Goal: Check status

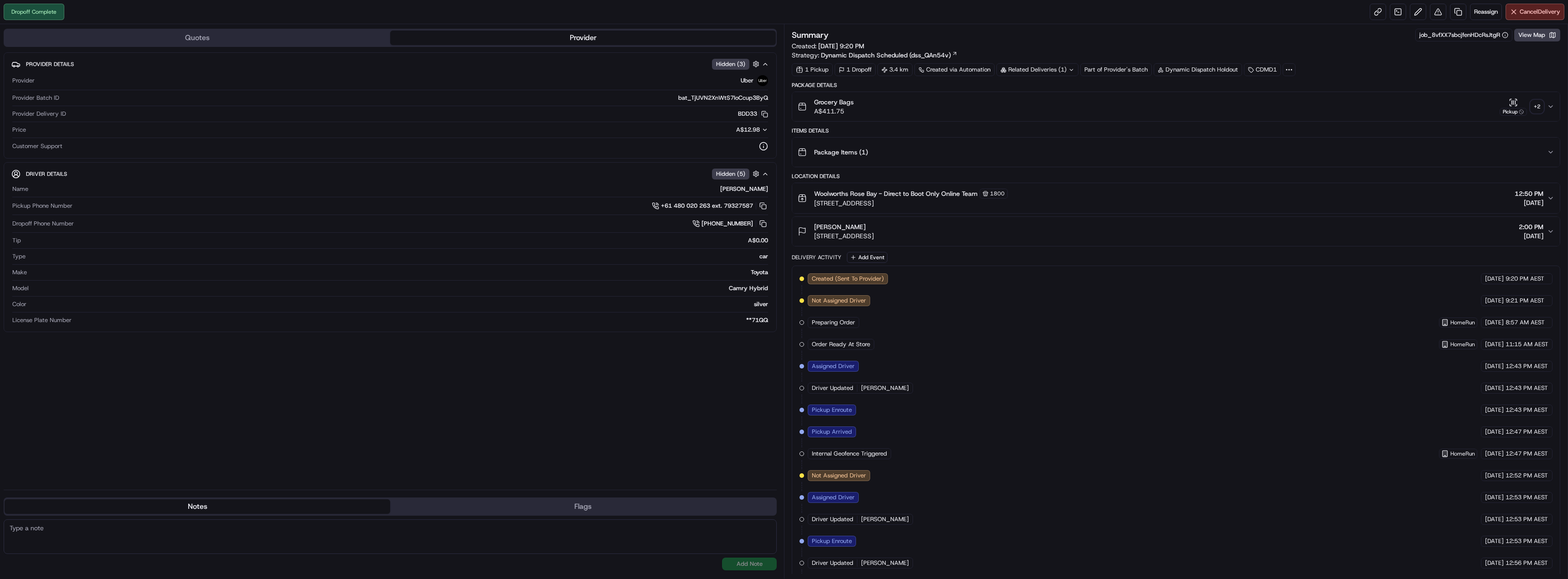
click at [1013, 220] on button "Kim Buchanan 50 Cambridge Ave, Vaucluse, NSW 2030, AU 2:00 PM 19/09/2025" at bounding box center [1176, 232] width 767 height 29
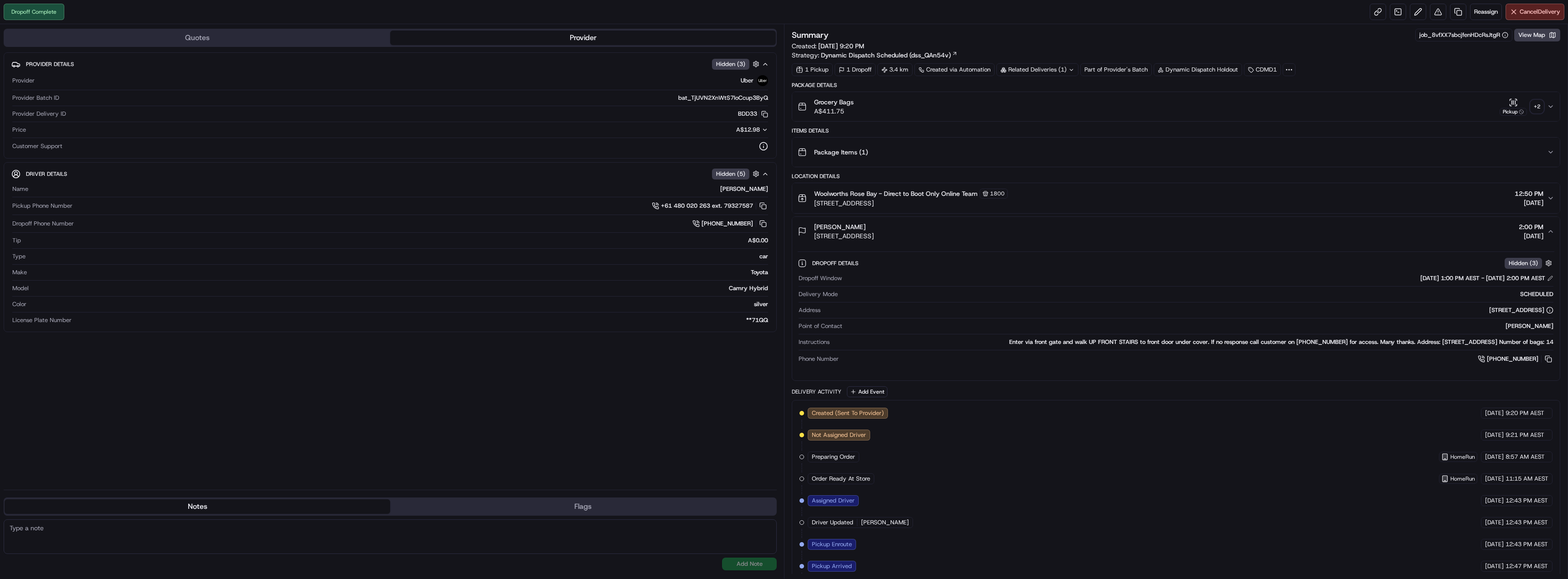
click at [1013, 220] on button "Kim Buchanan 50 Cambridge Ave, Vaucluse, NSW 2030, AU 2:00 PM 19/09/2025" at bounding box center [1176, 232] width 767 height 29
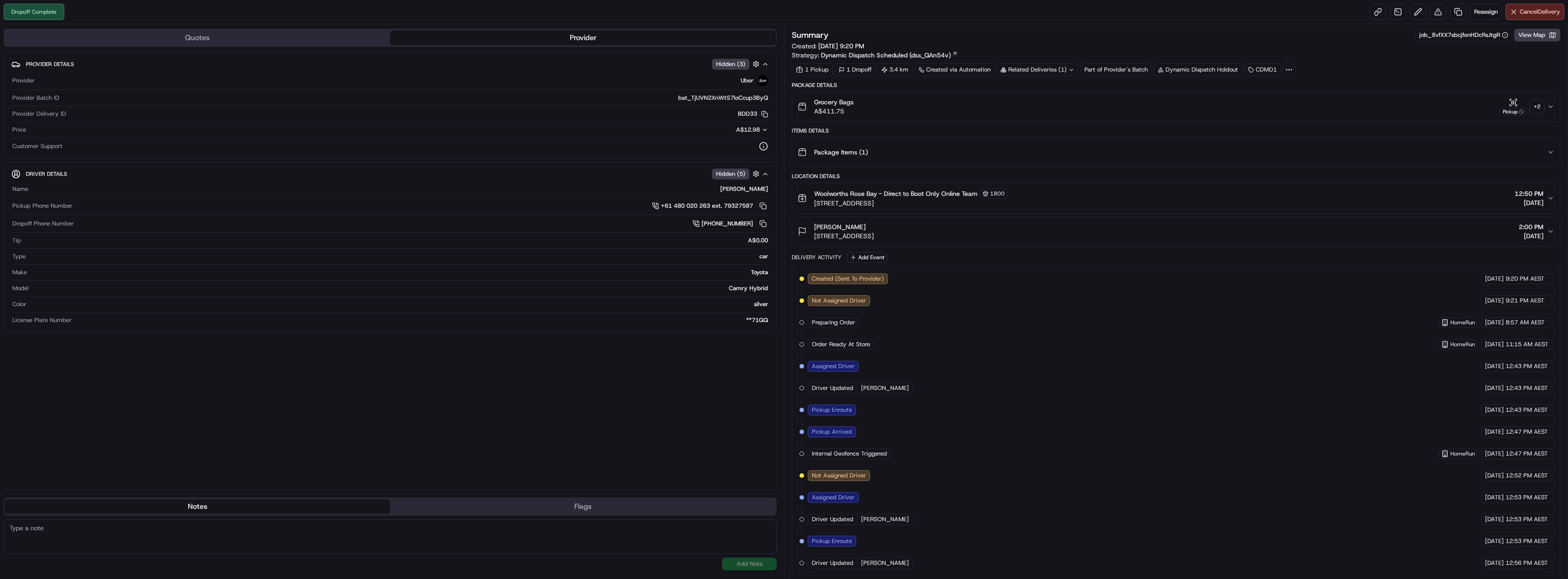
click at [1551, 104] on icon "button" at bounding box center [1550, 106] width 7 height 7
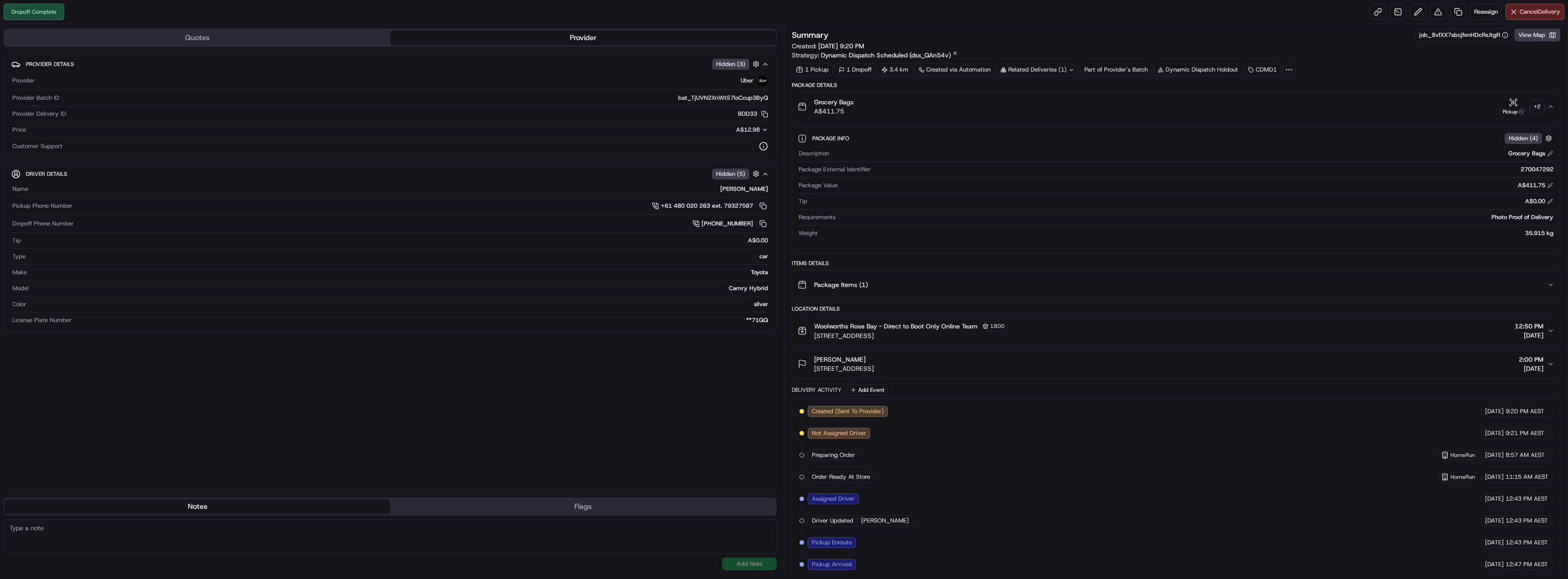
click at [1541, 104] on div "+ 2" at bounding box center [1536, 106] width 13 height 13
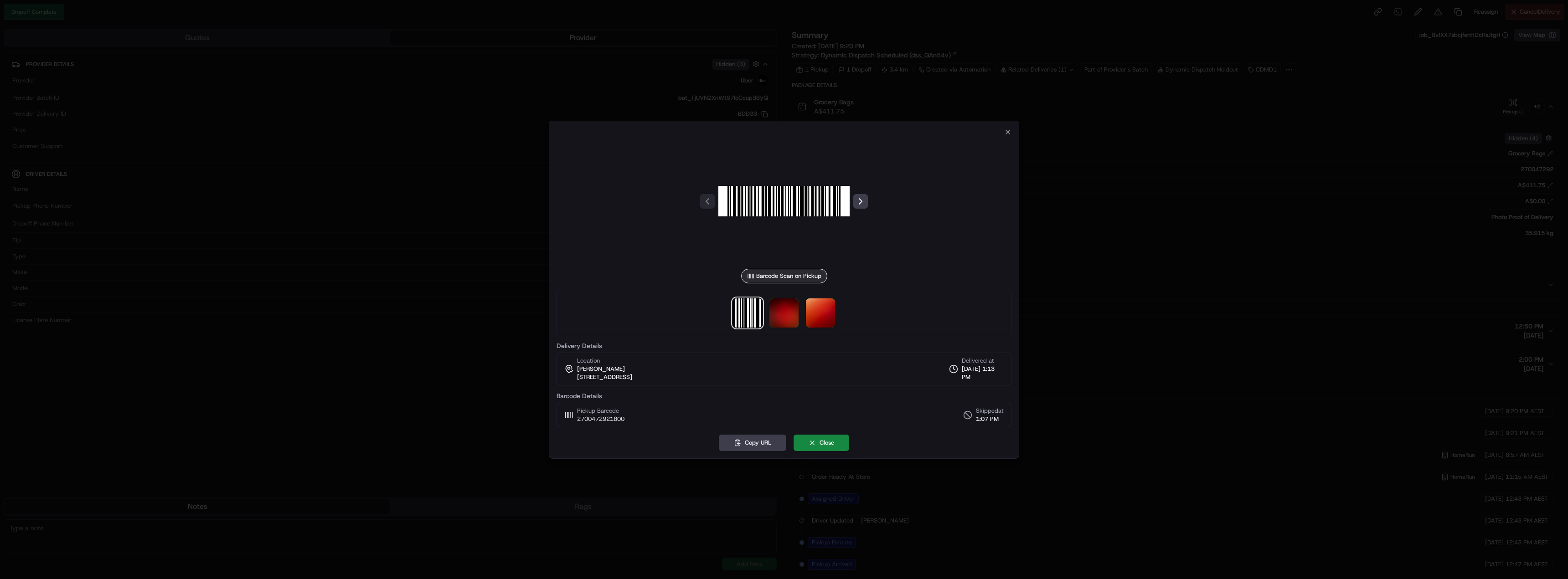
click at [1010, 127] on div "Barcode Scan on Pickup Delivery Details Location Kim Buchanan 50 Cambridge Ave,…" at bounding box center [783, 289] width 470 height 338
click at [1009, 132] on icon "button" at bounding box center [1007, 132] width 7 height 7
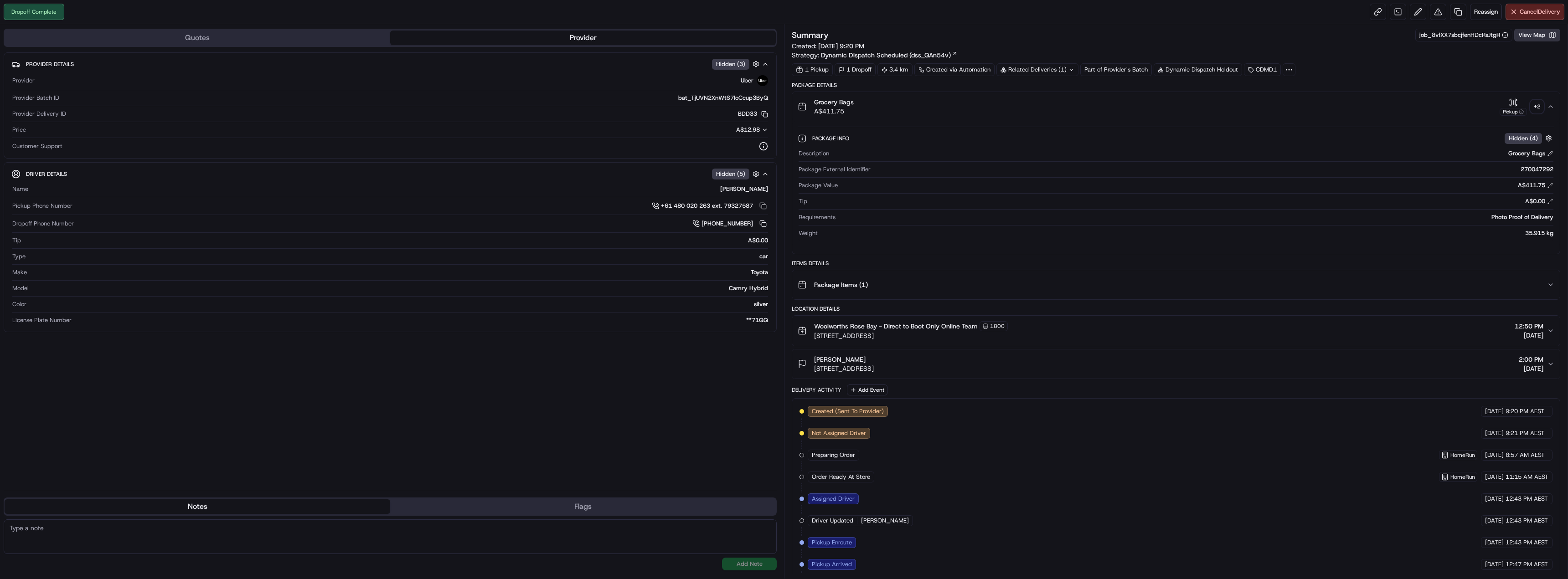
click at [1530, 34] on button "View Map" at bounding box center [1537, 35] width 46 height 13
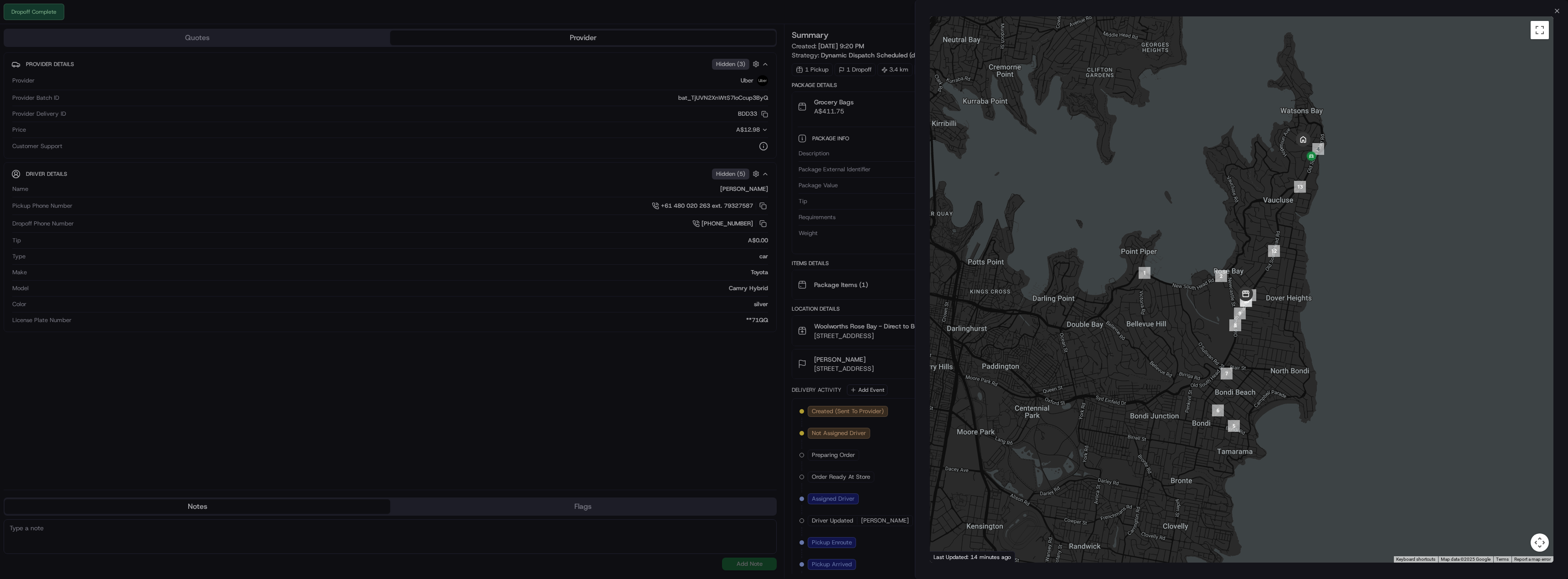
drag, startPoint x: 1228, startPoint y: 272, endPoint x: 1185, endPoint y: 278, distance: 43.4
click at [1185, 278] on div at bounding box center [1242, 289] width 624 height 546
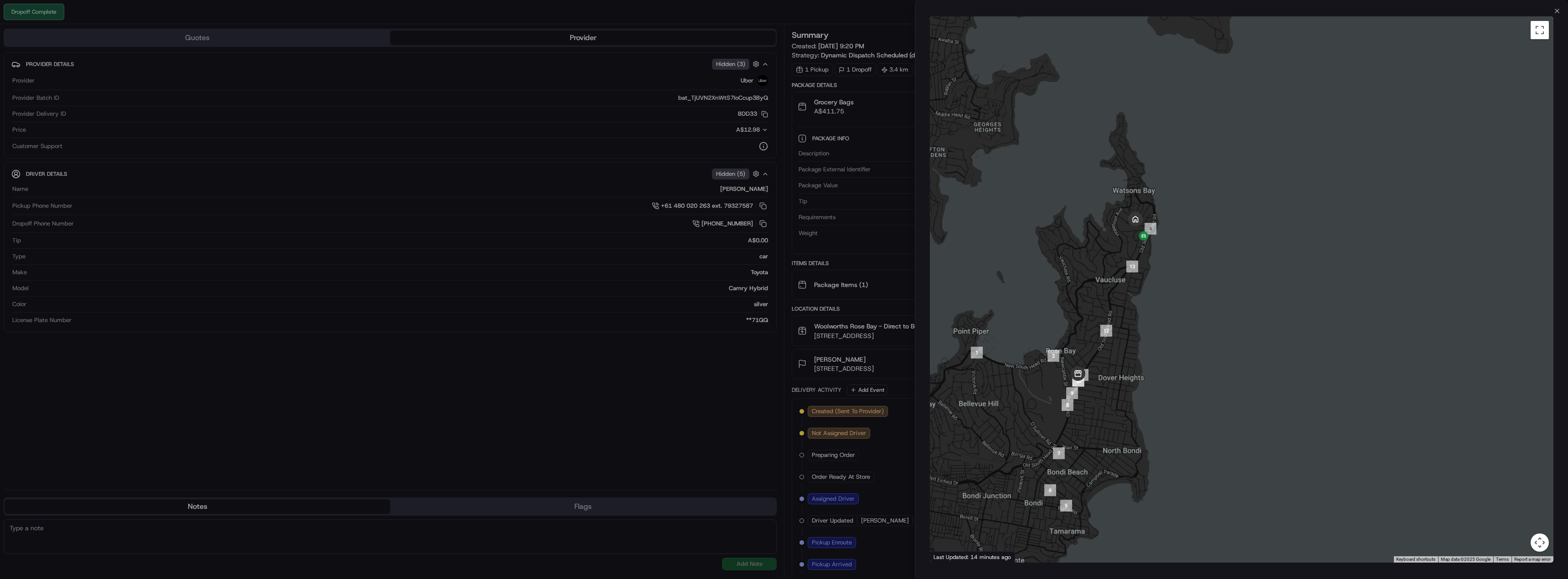
drag, startPoint x: 1095, startPoint y: 421, endPoint x: 1110, endPoint y: 337, distance: 85.3
click at [1109, 340] on div at bounding box center [1242, 289] width 624 height 546
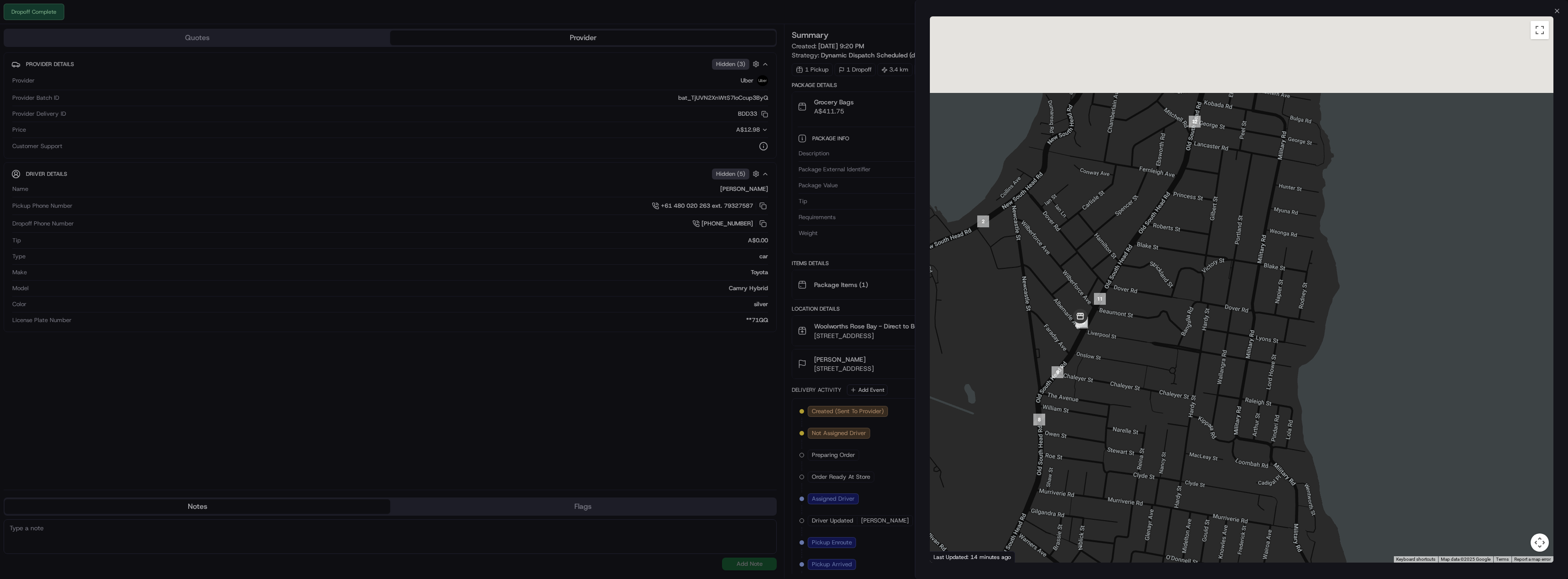
drag, startPoint x: 1165, startPoint y: 225, endPoint x: 1153, endPoint y: 335, distance: 110.7
click at [1153, 335] on div at bounding box center [1242, 289] width 624 height 546
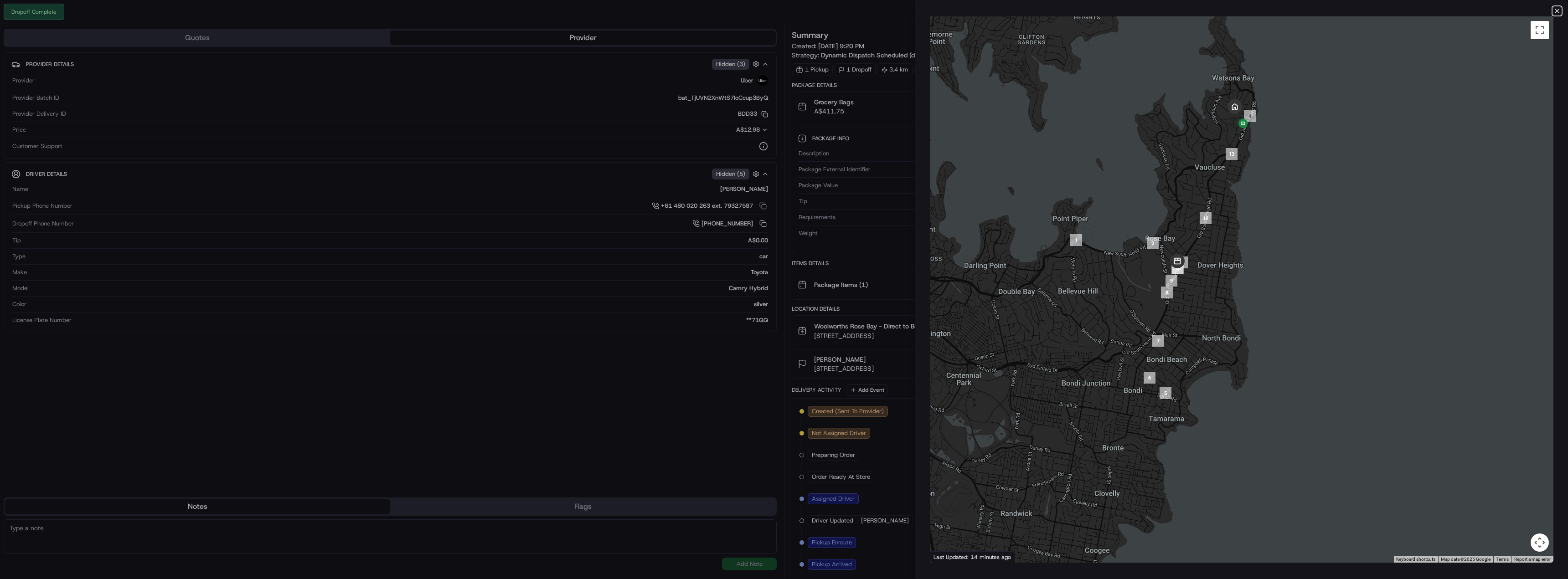
click at [1553, 7] on icon "button" at bounding box center [1557, 11] width 7 height 7
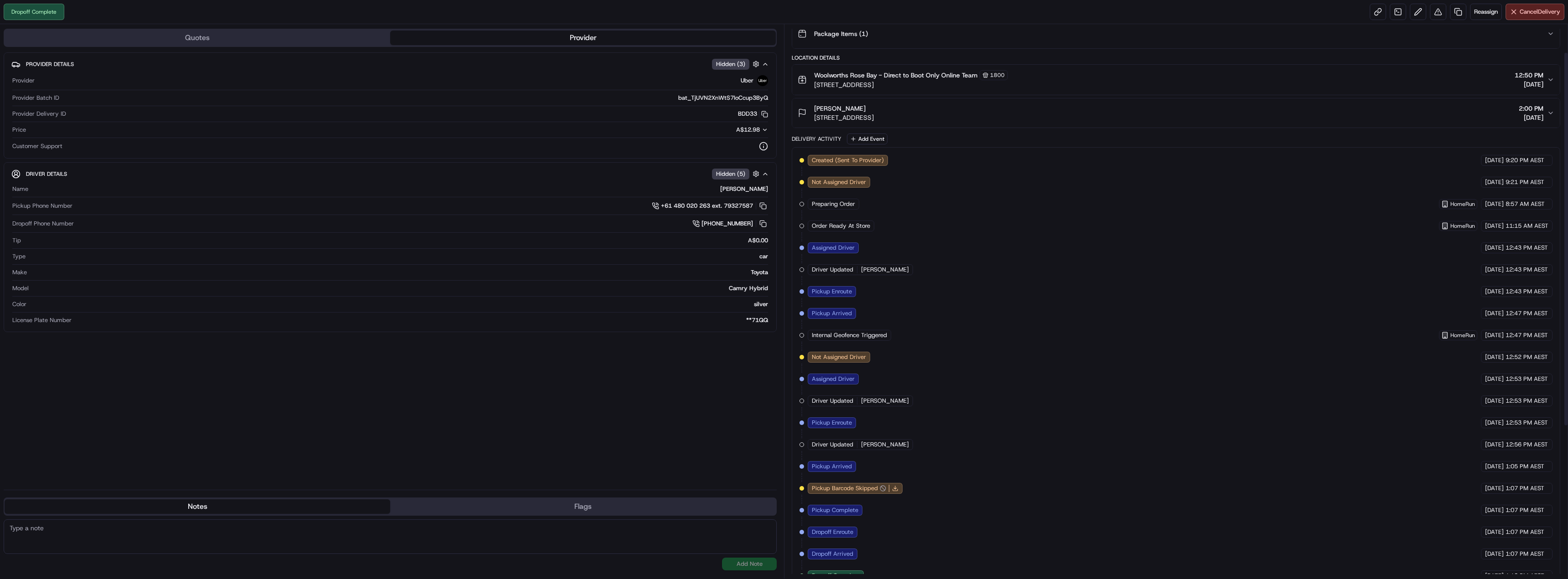
scroll to position [266, 0]
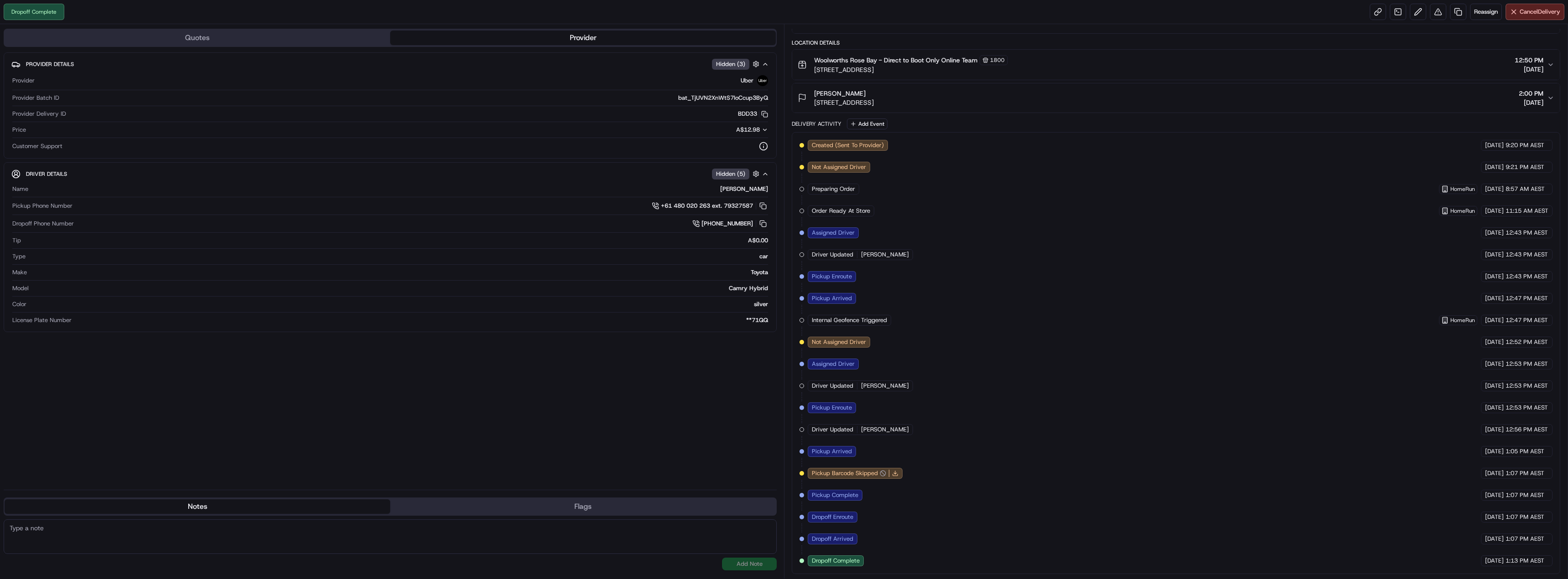
click at [841, 560] on span "Dropoff Complete" at bounding box center [836, 561] width 48 height 8
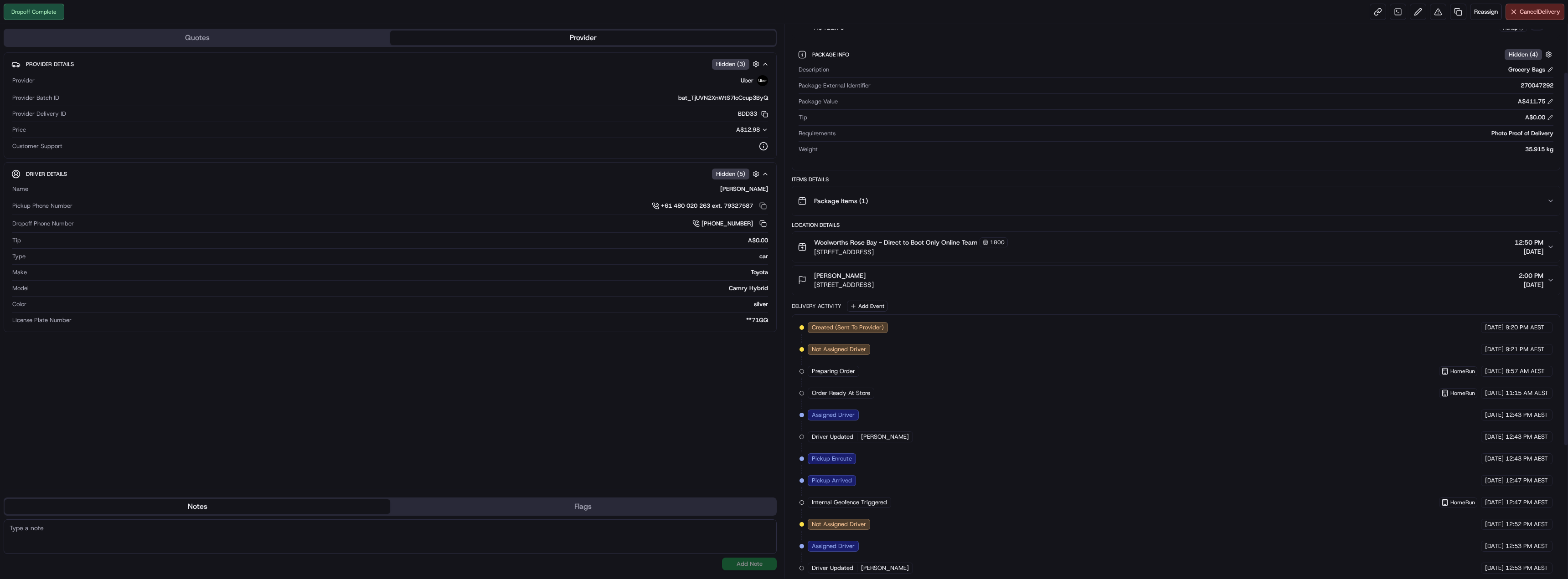
scroll to position [0, 0]
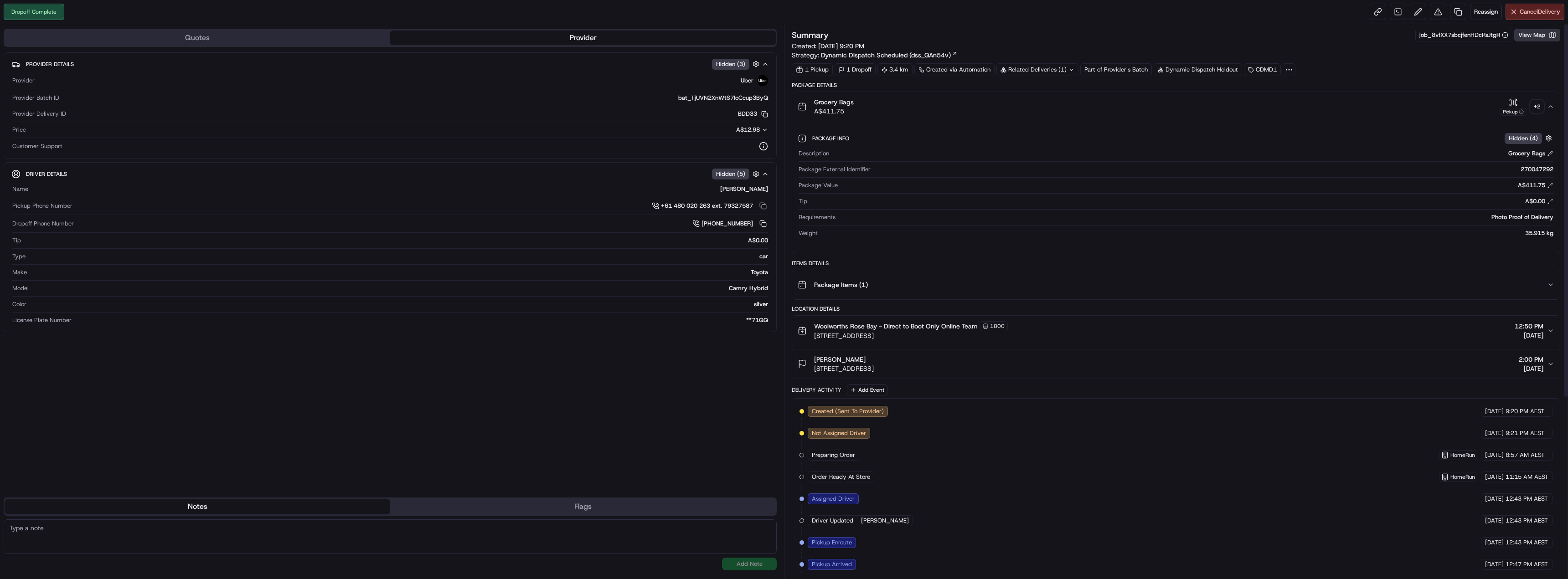
click at [1538, 29] on button "View Map" at bounding box center [1537, 35] width 46 height 13
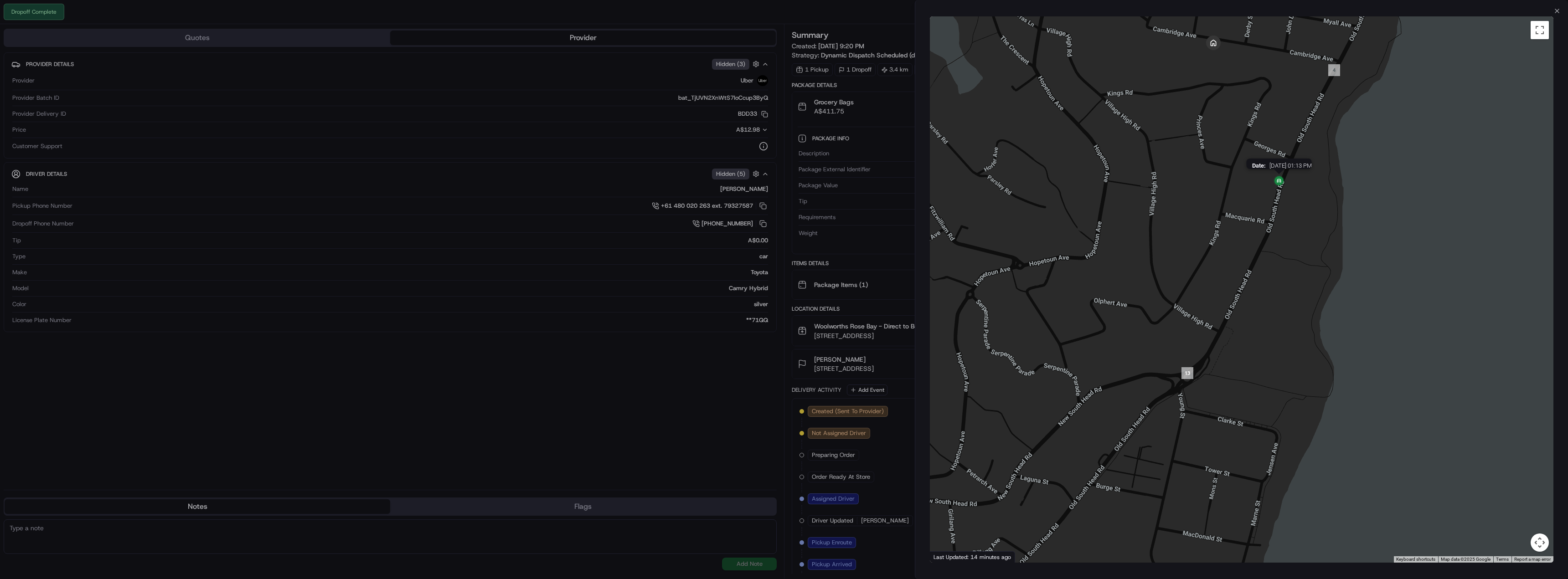
click at [1277, 182] on img at bounding box center [1279, 181] width 15 height 15
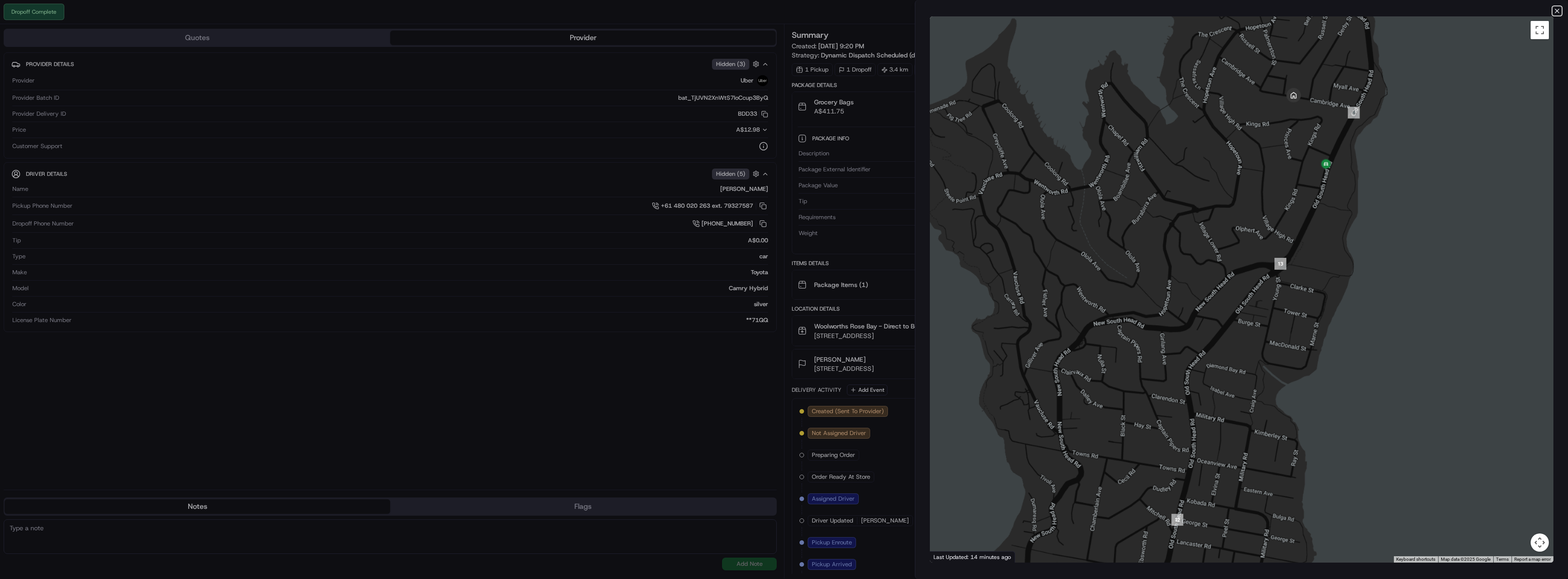
click at [1560, 10] on icon "button" at bounding box center [1557, 11] width 7 height 7
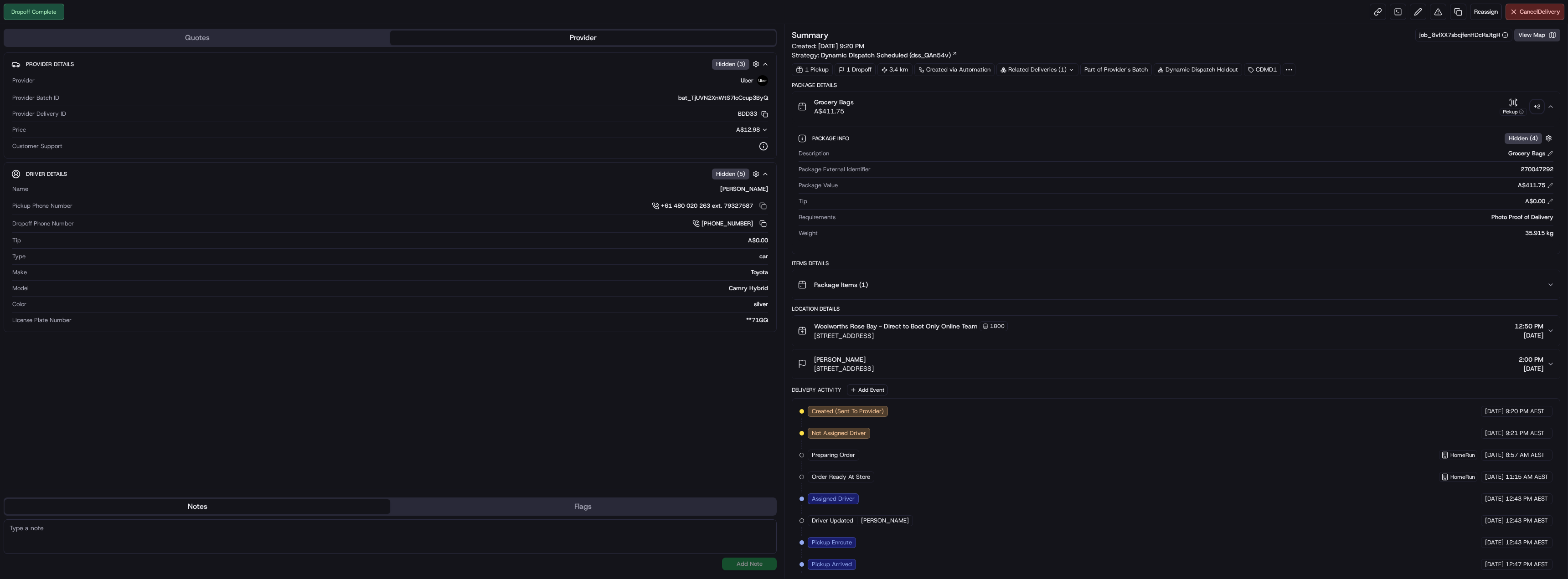
click at [1525, 37] on button "View Map" at bounding box center [1537, 35] width 46 height 13
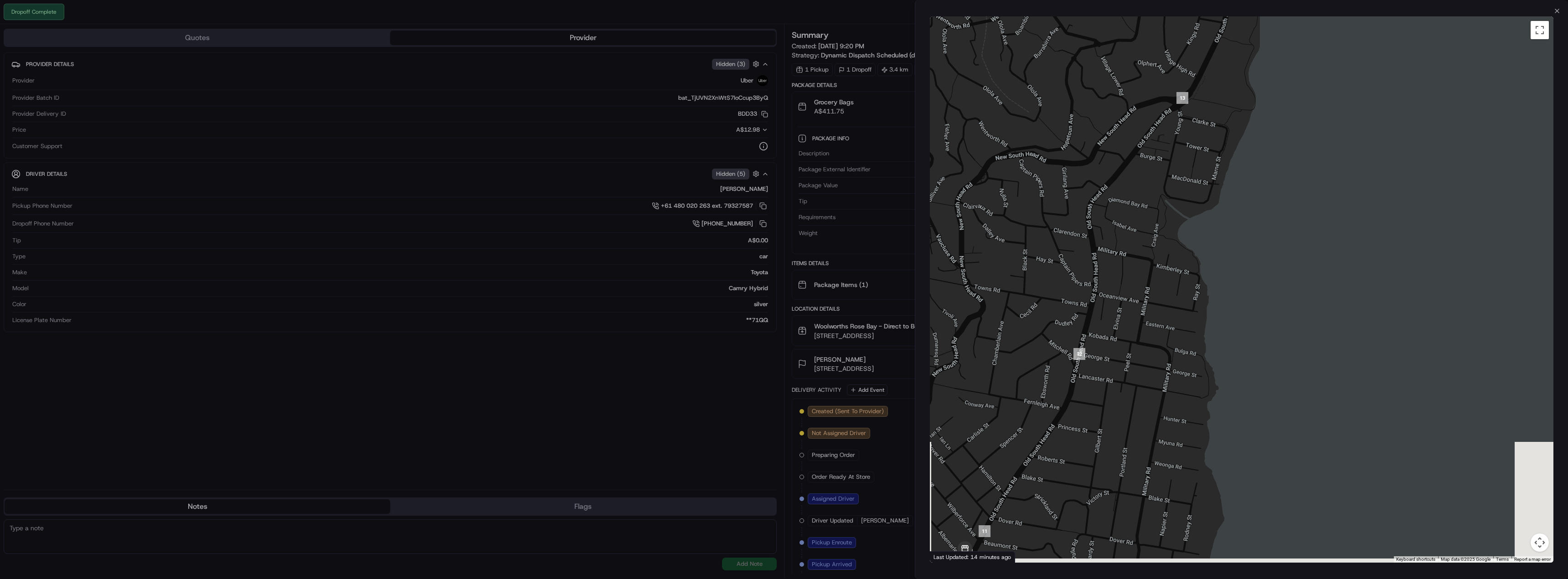
drag, startPoint x: 1180, startPoint y: 324, endPoint x: 1186, endPoint y: 151, distance: 173.1
click at [1186, 151] on div at bounding box center [1242, 289] width 624 height 546
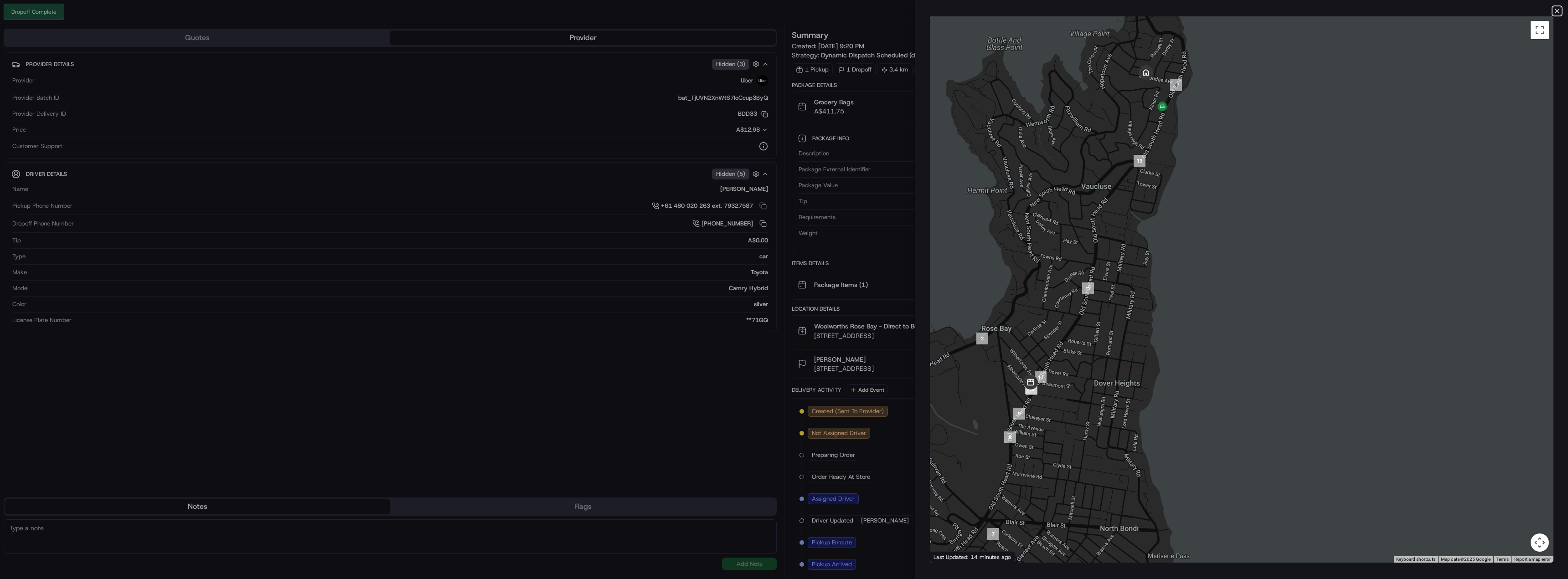
click at [1559, 7] on icon "button" at bounding box center [1557, 11] width 7 height 7
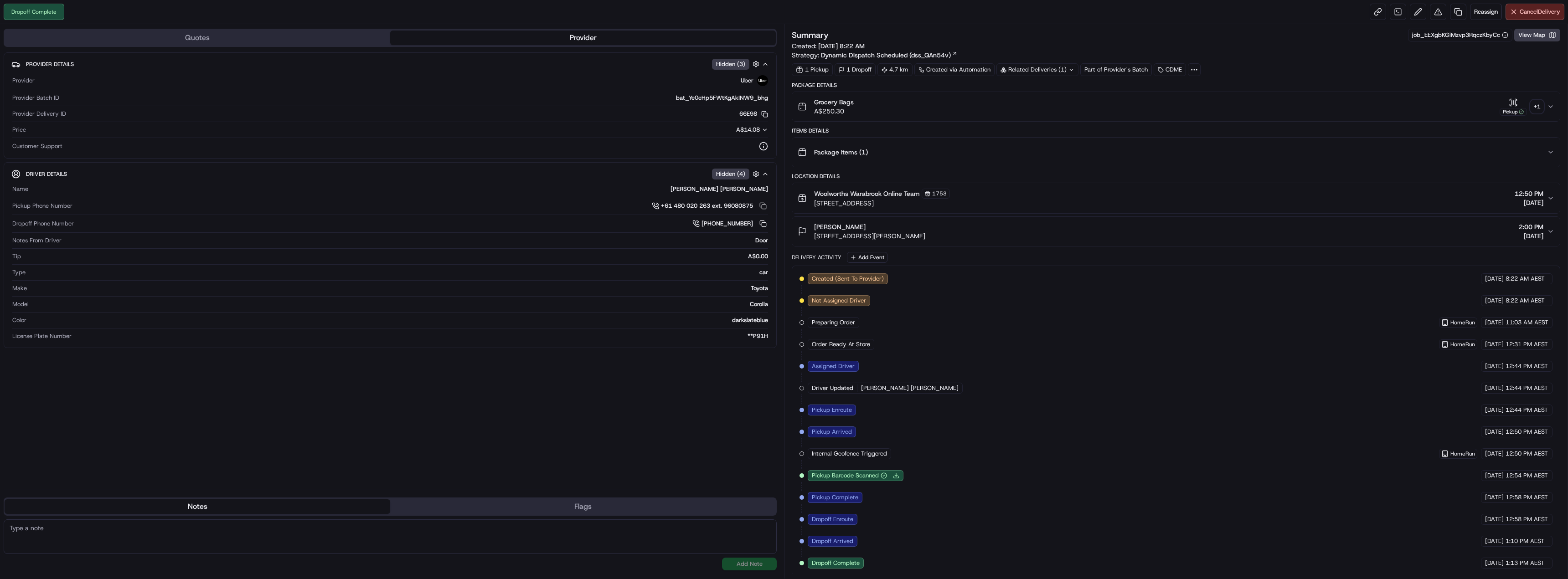
click at [1057, 74] on div "Related Deliveries (1)" at bounding box center [1037, 69] width 82 height 13
